Goal: Navigation & Orientation: Find specific page/section

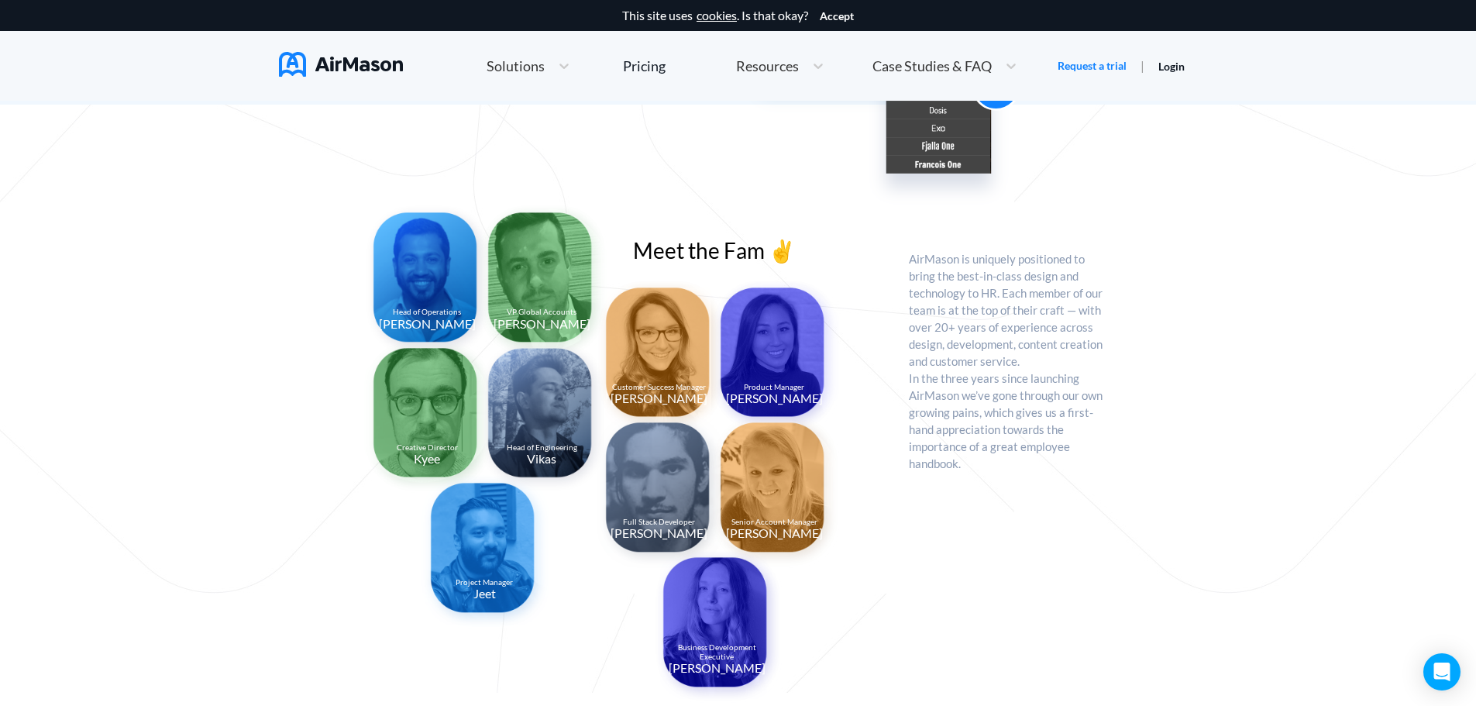
scroll to position [1630, 0]
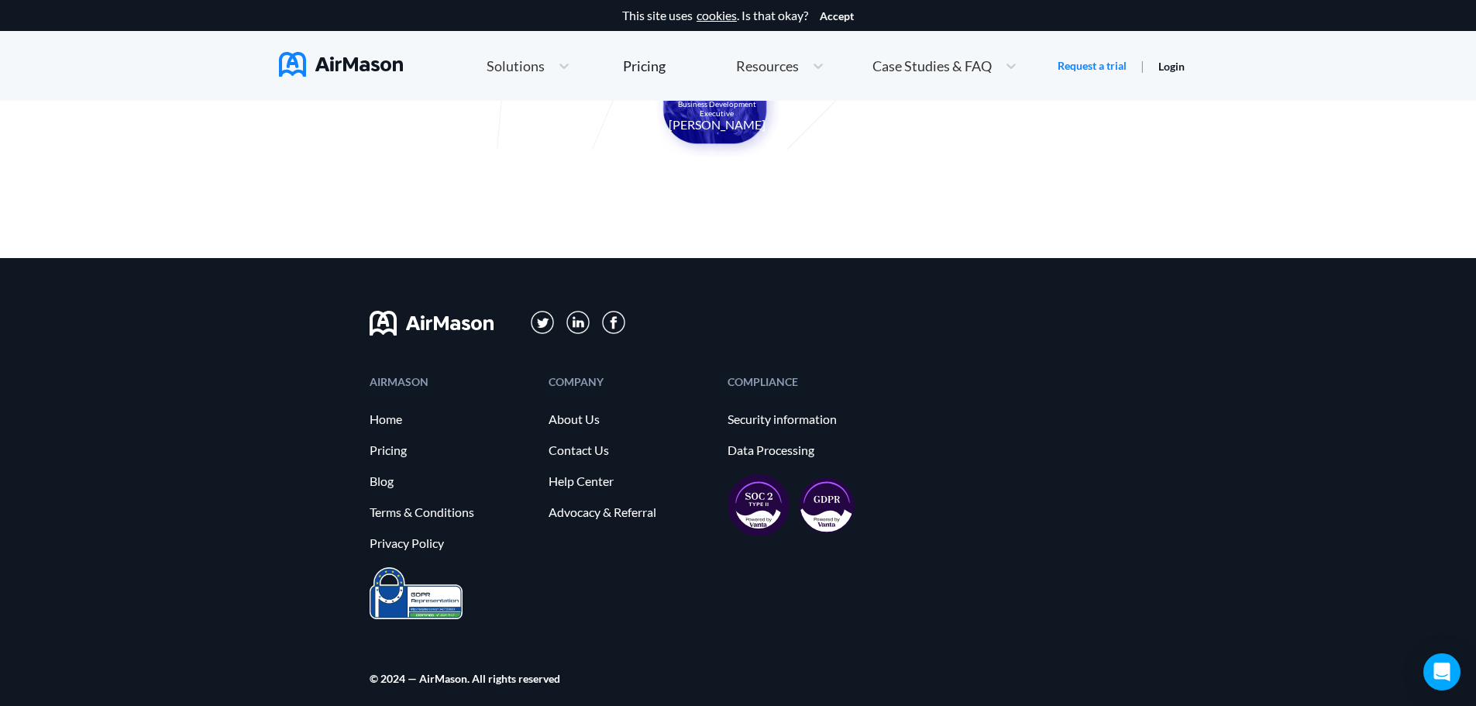
scroll to position [1630, 0]
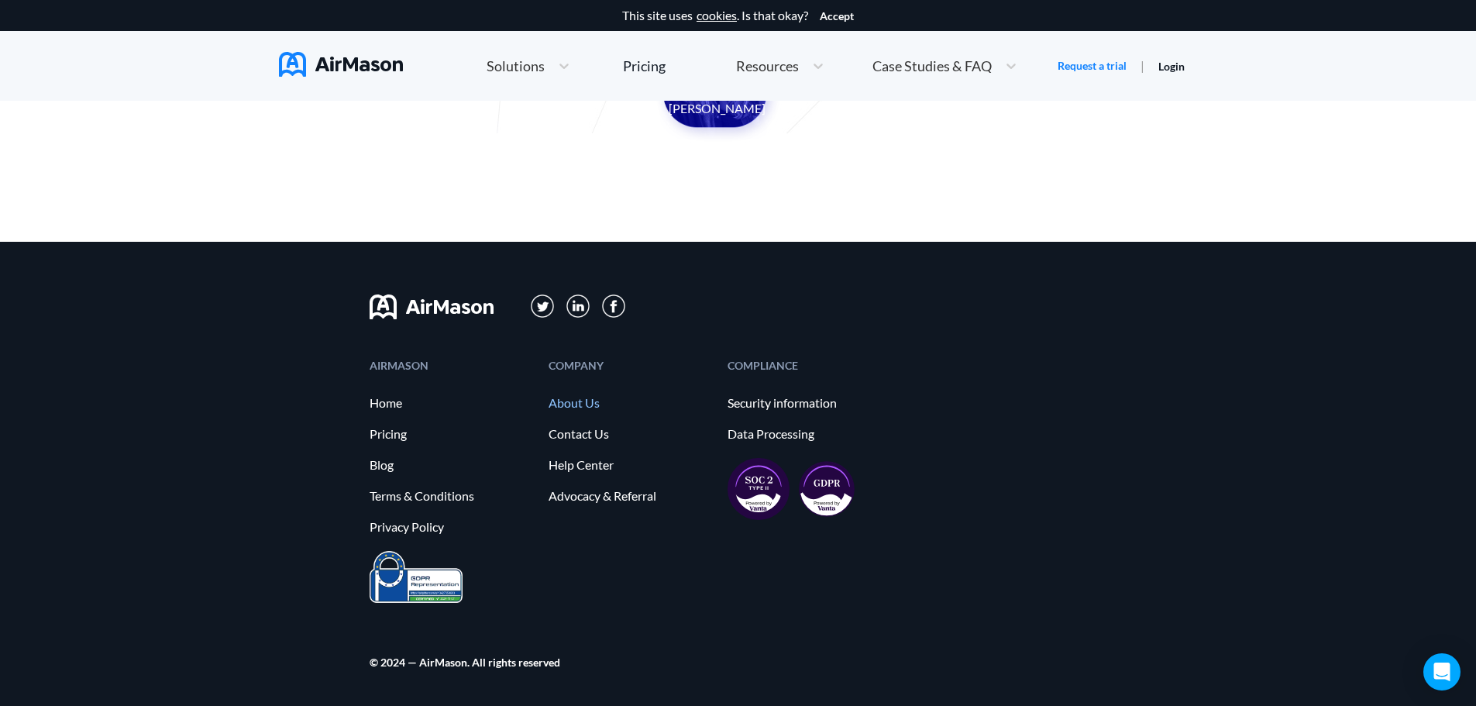
click at [568, 400] on link "About Us" at bounding box center [630, 403] width 163 height 14
click at [1443, 676] on icon "Open Intercom Messenger" at bounding box center [1442, 672] width 20 height 20
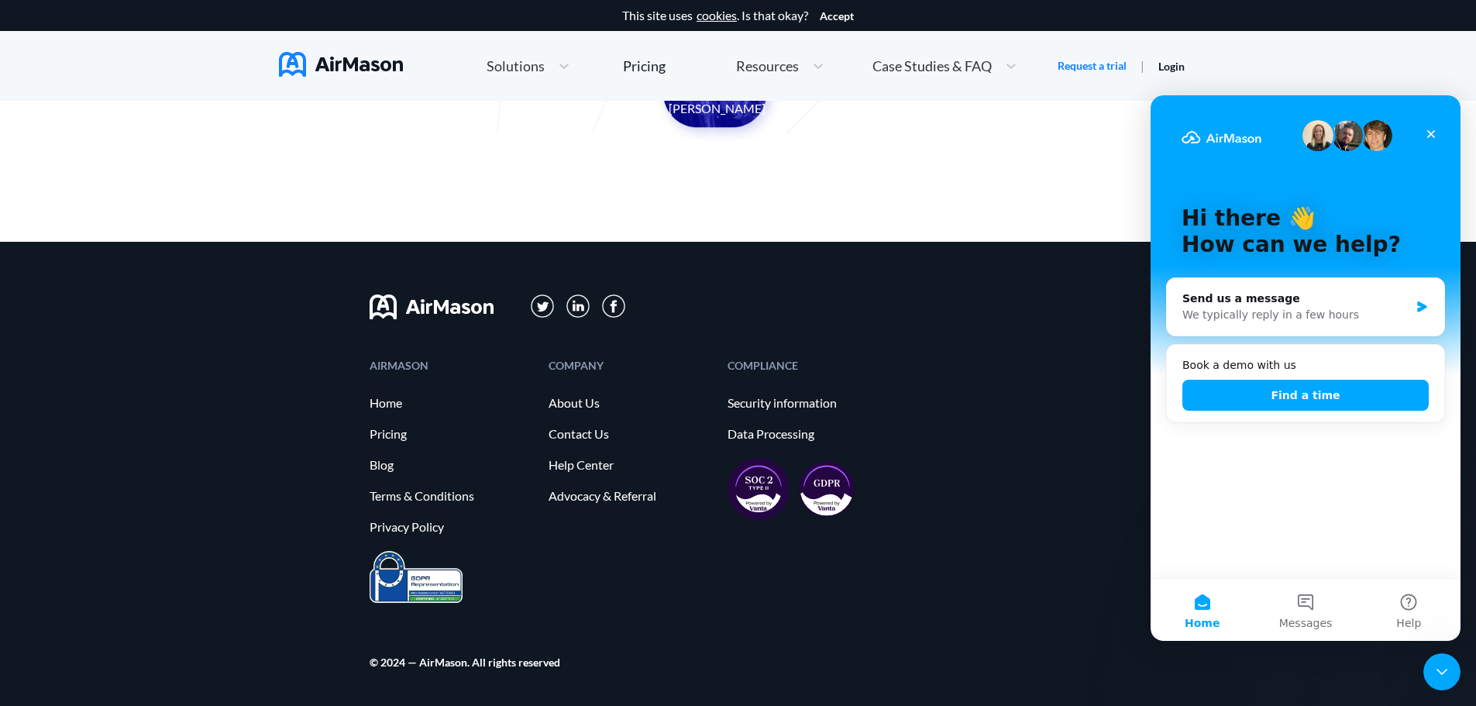
scroll to position [0, 0]
click at [1014, 69] on icon at bounding box center [1010, 65] width 15 height 15
